Goal: Information Seeking & Learning: Learn about a topic

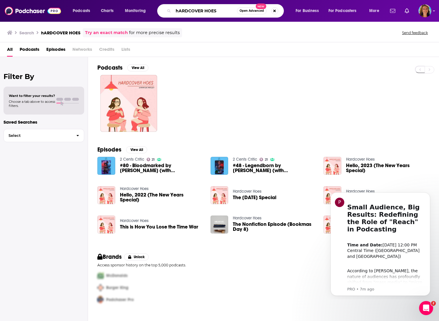
drag, startPoint x: 219, startPoint y: 10, endPoint x: 130, endPoint y: 2, distance: 89.8
click at [129, 3] on div "Podcasts Charts Monitoring hARDCOVER HOES Open Advanced New For Business For Po…" at bounding box center [219, 11] width 439 height 22
paste input "Words, Images, & Worlds"
type input "Words, Images, & Worlds"
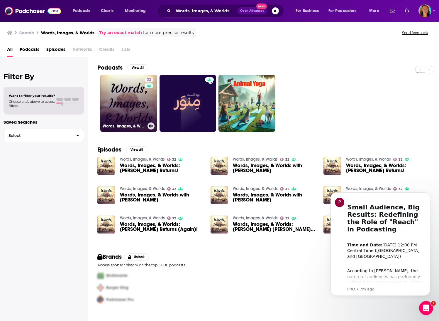
click at [129, 109] on link "32 Words, Images, & Worlds" at bounding box center [128, 103] width 57 height 57
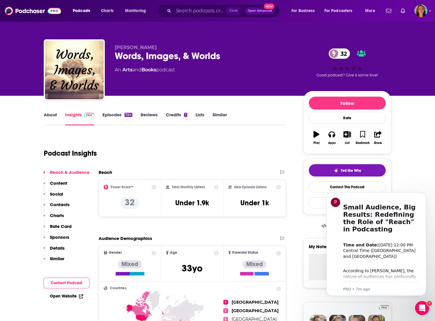
click at [71, 114] on link "Insights" at bounding box center [79, 118] width 29 height 13
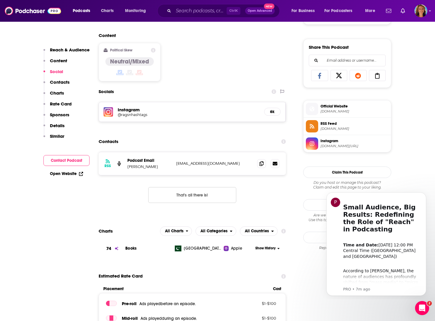
scroll to position [352, 0]
